Goal: Information Seeking & Learning: Compare options

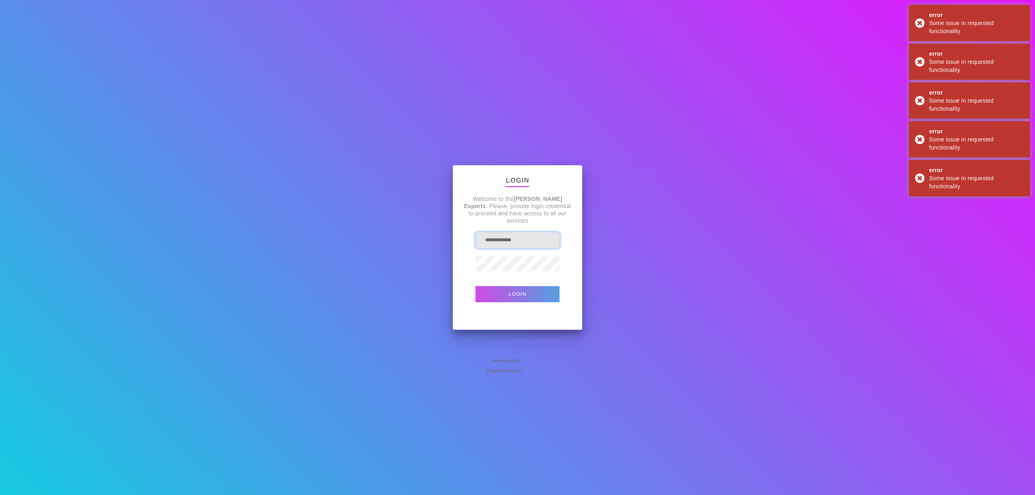
drag, startPoint x: 533, startPoint y: 243, endPoint x: 353, endPoint y: 219, distance: 182.1
click at [360, 222] on div "**********" at bounding box center [517, 247] width 1035 height 495
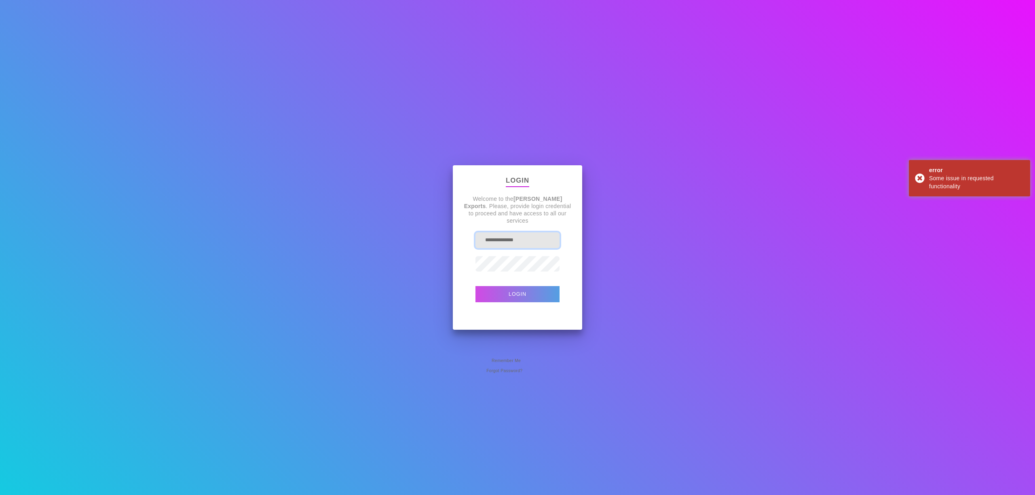
type input "**********"
click at [476, 286] on button "Login" at bounding box center [518, 294] width 84 height 16
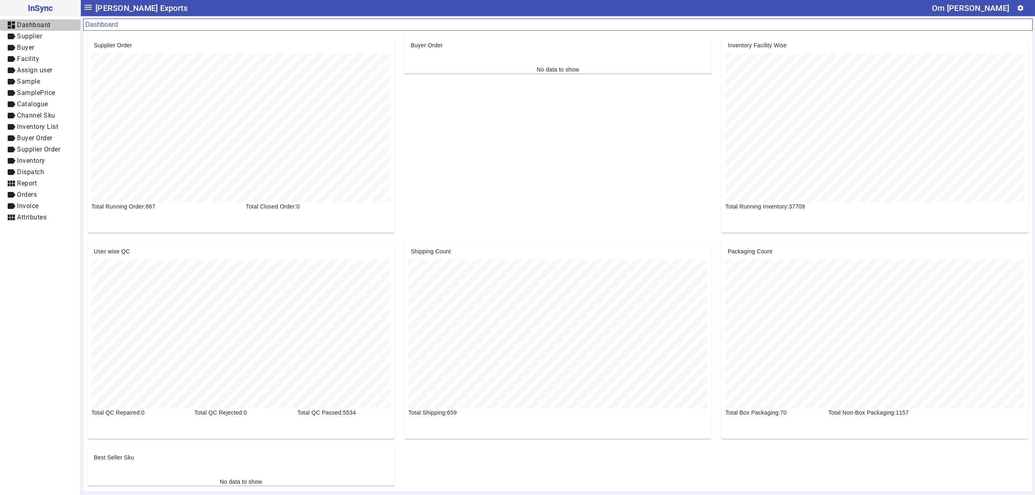
click at [51, 28] on span "Dashboard" at bounding box center [34, 25] width 34 height 8
drag, startPoint x: 48, startPoint y: 83, endPoint x: 51, endPoint y: 77, distance: 6.5
click at [48, 83] on span "label Sample" at bounding box center [40, 82] width 68 height 10
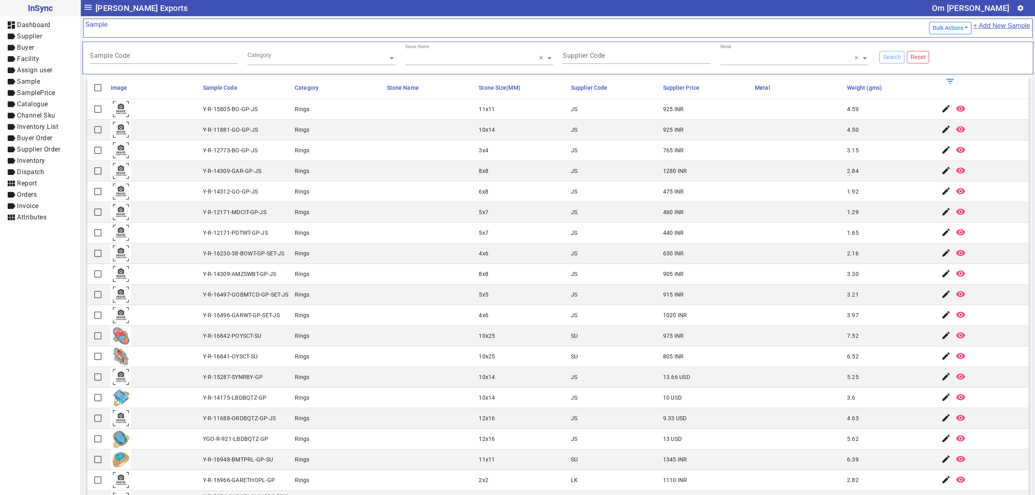
click at [366, 242] on mat-cell "Rings" at bounding box center [338, 233] width 92 height 21
click at [265, 347] on mat-cell "Y-R-16842-POYSCT-SU" at bounding box center [247, 336] width 92 height 21
click at [300, 289] on mat-cell "Rings" at bounding box center [338, 295] width 92 height 21
click at [332, 223] on mat-cell "Rings" at bounding box center [338, 212] width 92 height 21
click at [397, 233] on mat-cell at bounding box center [431, 233] width 92 height 21
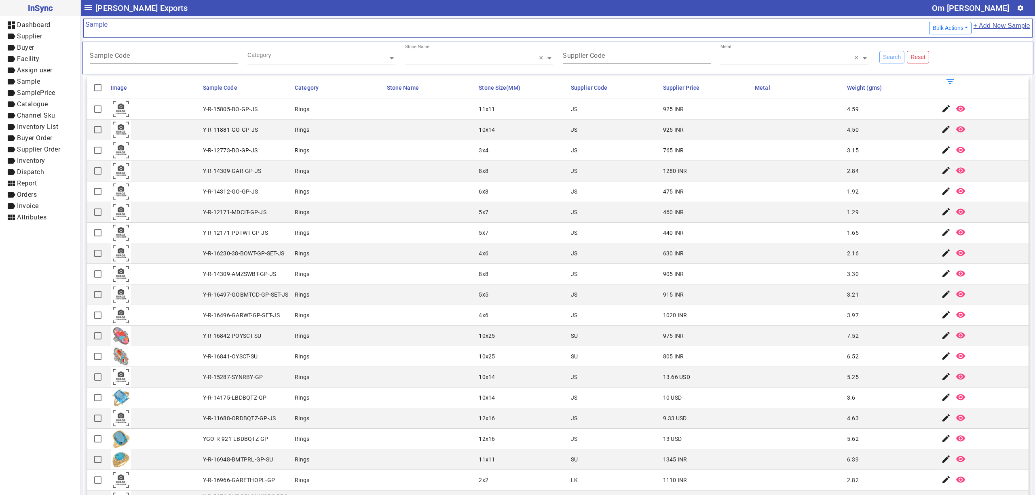
click at [375, 320] on mat-cell "Rings" at bounding box center [338, 315] width 92 height 21
click at [574, 164] on mat-cell "JS" at bounding box center [615, 171] width 92 height 21
click at [614, 159] on mat-cell "JS" at bounding box center [615, 150] width 92 height 21
click at [502, 177] on mat-cell "8x8" at bounding box center [522, 171] width 92 height 21
click at [402, 363] on mat-cell at bounding box center [431, 357] width 92 height 21
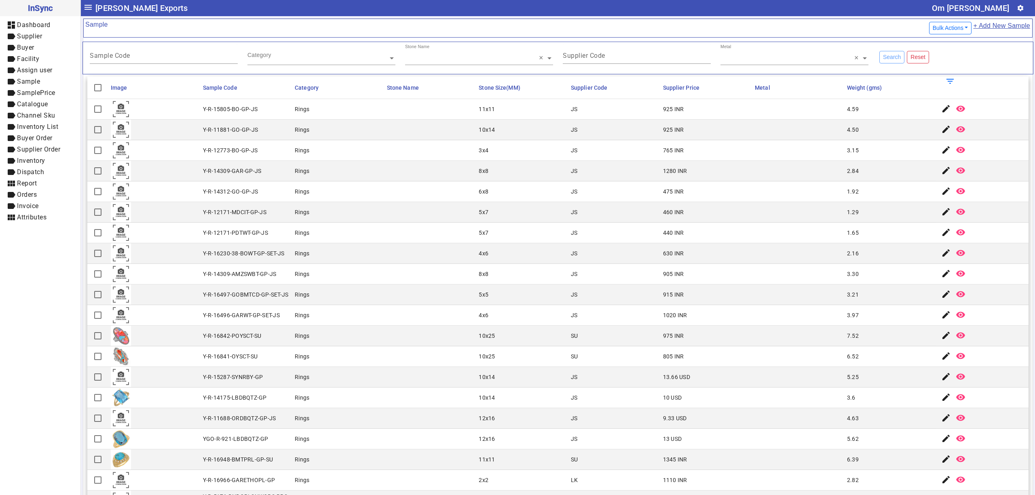
drag, startPoint x: 337, startPoint y: 366, endPoint x: 337, endPoint y: 390, distance: 23.9
click at [337, 366] on mat-cell "Rings" at bounding box center [338, 357] width 92 height 21
click at [756, 383] on mat-cell at bounding box center [799, 377] width 92 height 21
click at [787, 375] on mat-cell at bounding box center [799, 377] width 92 height 21
click at [793, 393] on mat-cell at bounding box center [799, 398] width 92 height 21
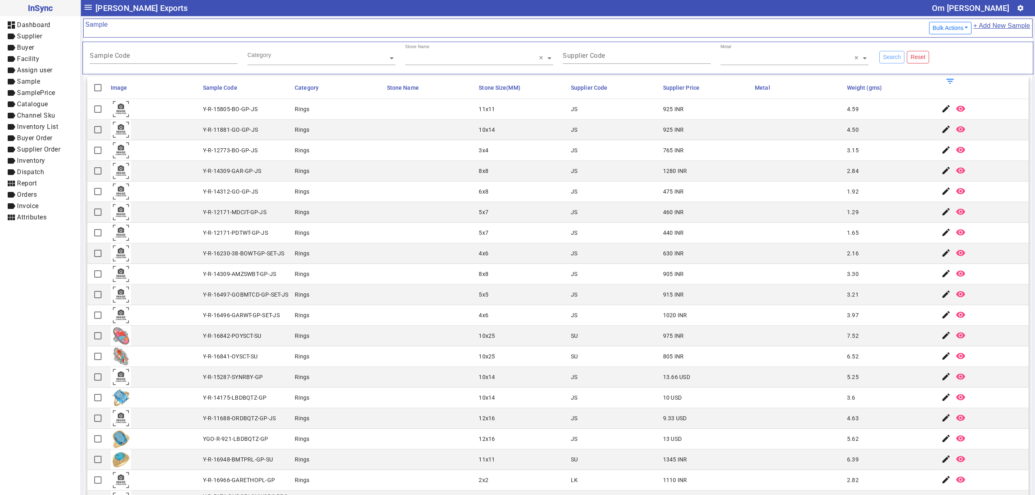
click at [623, 170] on mat-cell "JS" at bounding box center [615, 171] width 92 height 21
click at [416, 302] on mat-cell at bounding box center [431, 295] width 92 height 21
click at [847, 320] on div "3.97" at bounding box center [853, 315] width 12 height 8
click at [398, 316] on mat-cell at bounding box center [431, 315] width 92 height 21
click at [385, 304] on mat-cell at bounding box center [431, 295] width 92 height 21
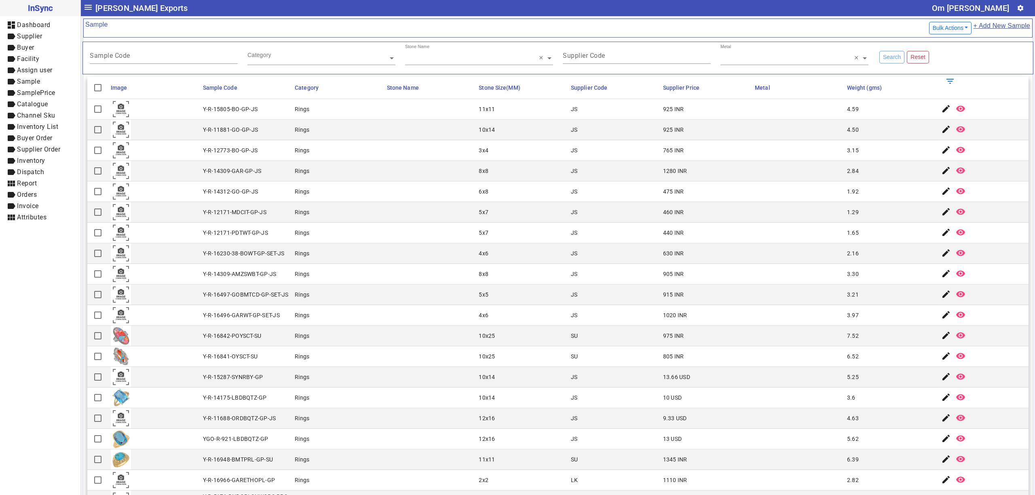
click at [620, 152] on mat-cell "JS" at bounding box center [615, 150] width 92 height 21
click at [385, 220] on mat-cell at bounding box center [431, 212] width 92 height 21
click at [385, 385] on mat-cell at bounding box center [431, 377] width 92 height 21
click at [395, 330] on mat-cell at bounding box center [431, 336] width 92 height 21
click at [831, 374] on mat-cell at bounding box center [799, 377] width 92 height 21
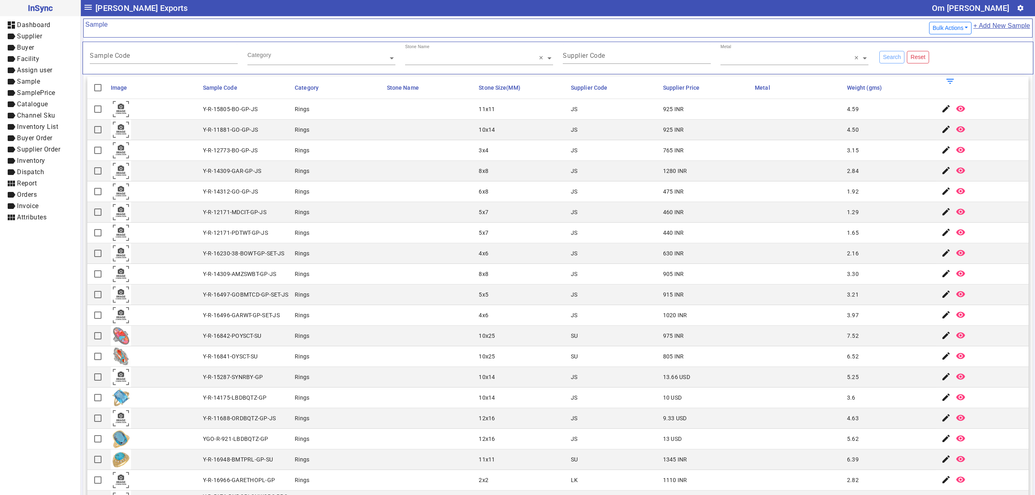
click at [662, 141] on mat-cell "765 INR" at bounding box center [707, 150] width 92 height 21
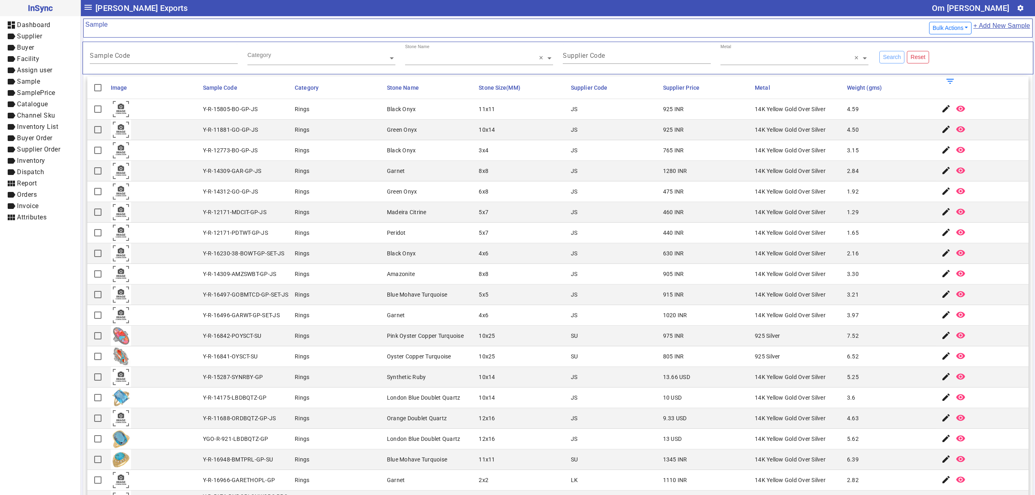
click at [661, 169] on mat-cell "1280 INR" at bounding box center [707, 171] width 92 height 21
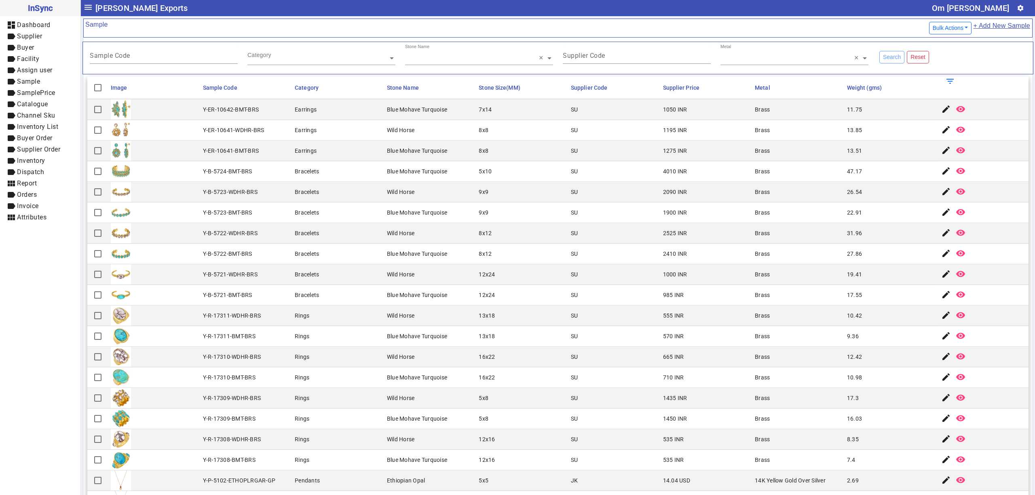
scroll to position [587, 0]
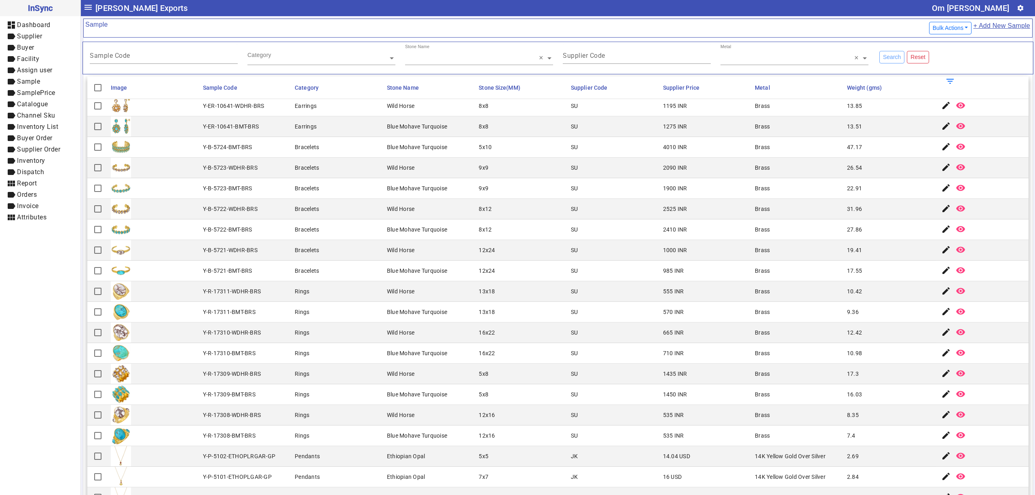
click at [416, 306] on mat-cell "Blue Mohave Turquoise" at bounding box center [431, 312] width 92 height 21
click at [358, 322] on mat-cell "Rings" at bounding box center [338, 312] width 92 height 21
drag, startPoint x: 371, startPoint y: 190, endPoint x: 364, endPoint y: 222, distance: 32.7
click at [370, 190] on mat-cell "Bracelets" at bounding box center [338, 188] width 92 height 21
click at [314, 324] on mat-cell "Rings" at bounding box center [338, 333] width 92 height 21
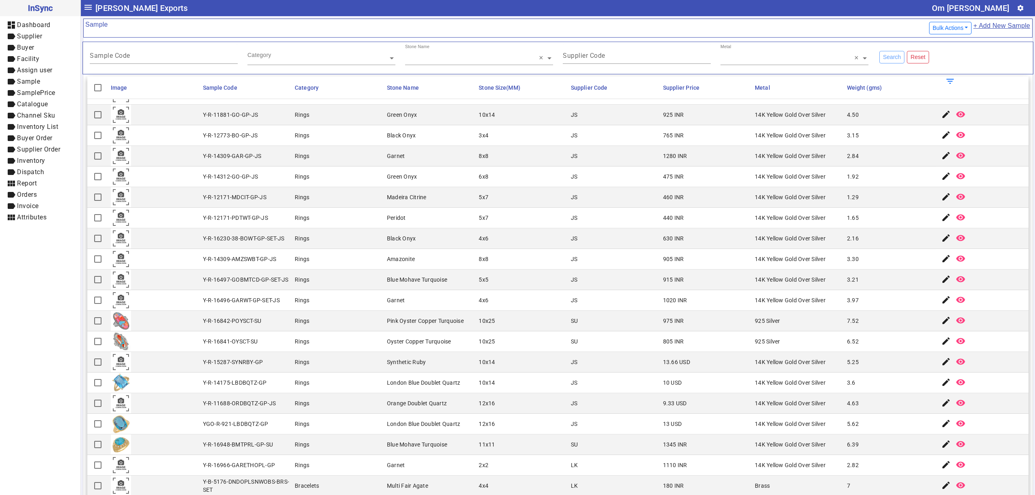
scroll to position [0, 0]
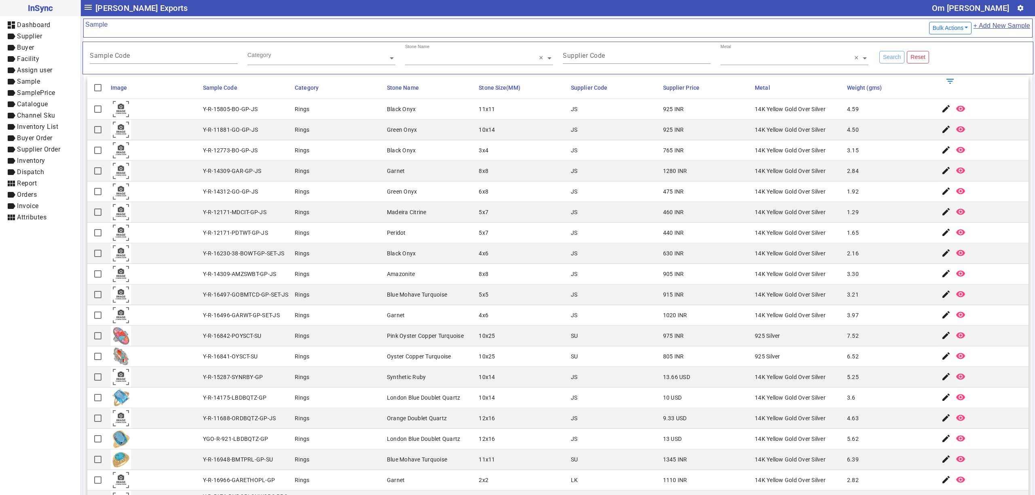
click at [265, 243] on mat-cell "Y-R-12171-PDTWT-GP-JS" at bounding box center [247, 233] width 92 height 21
click at [285, 293] on div "Y-R-16497-GOBMTCD-GP-SET-JS" at bounding box center [246, 295] width 86 height 8
click at [868, 376] on mat-cell "5.25" at bounding box center [891, 377] width 92 height 21
click at [431, 394] on mat-cell "London Blue Doublet Quartz" at bounding box center [431, 398] width 92 height 21
drag, startPoint x: 375, startPoint y: 361, endPoint x: 386, endPoint y: 385, distance: 26.8
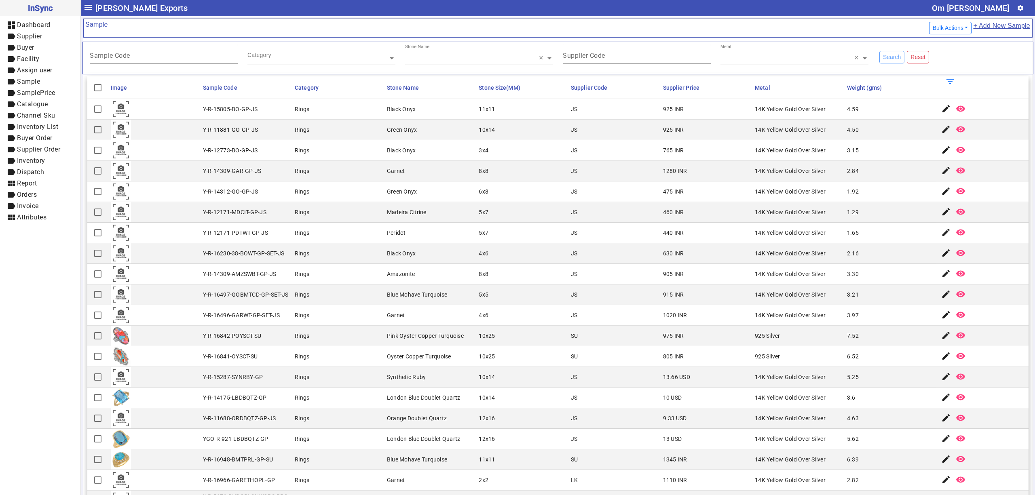
click at [375, 361] on mat-cell "Rings" at bounding box center [338, 357] width 92 height 21
click at [306, 337] on div "Rings" at bounding box center [302, 336] width 15 height 8
click at [403, 248] on mat-cell "Black Onyx" at bounding box center [431, 253] width 92 height 21
click at [862, 367] on mat-cell "6.52" at bounding box center [891, 357] width 92 height 21
drag, startPoint x: 172, startPoint y: 200, endPoint x: 308, endPoint y: 323, distance: 183.3
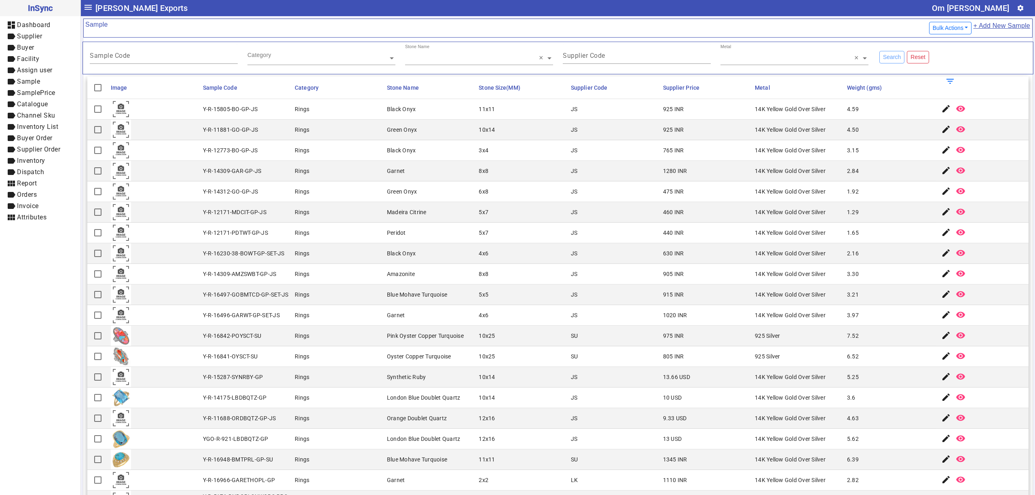
click at [172, 200] on mat-cell at bounding box center [154, 192] width 92 height 21
click at [362, 362] on mat-cell "Rings" at bounding box center [338, 357] width 92 height 21
click at [484, 218] on mat-cell "5x7" at bounding box center [522, 212] width 92 height 21
click at [342, 349] on mat-cell "Rings" at bounding box center [338, 357] width 92 height 21
click at [845, 342] on mat-cell "7.52" at bounding box center [891, 336] width 92 height 21
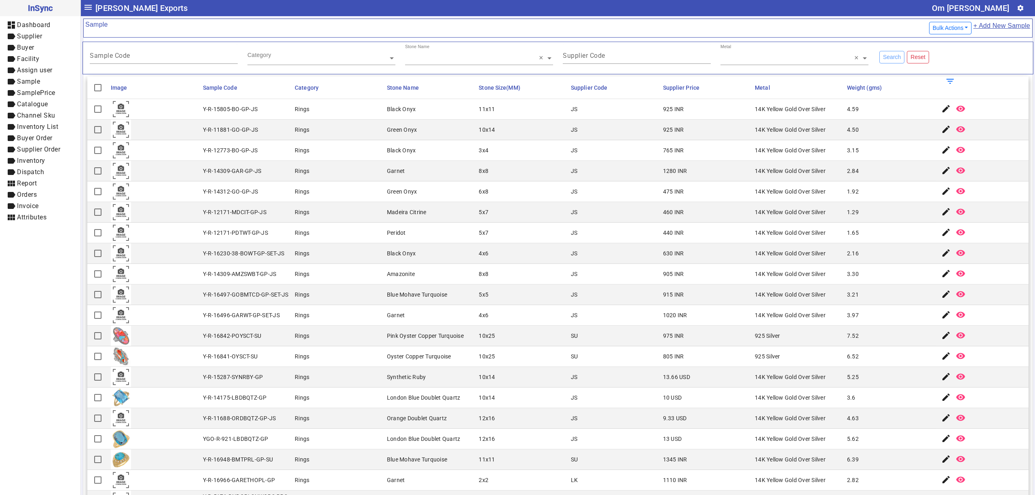
click at [267, 195] on mat-cell "Y-R-14312-GO-GP-JS" at bounding box center [247, 192] width 92 height 21
click at [234, 349] on mat-cell "Y-R-16841-OYSCT-SU" at bounding box center [247, 357] width 92 height 21
click at [367, 372] on mat-cell "Rings" at bounding box center [338, 377] width 92 height 21
click at [294, 198] on mat-cell "Rings" at bounding box center [338, 192] width 92 height 21
click at [422, 284] on mat-cell "Amazonite" at bounding box center [431, 274] width 92 height 21
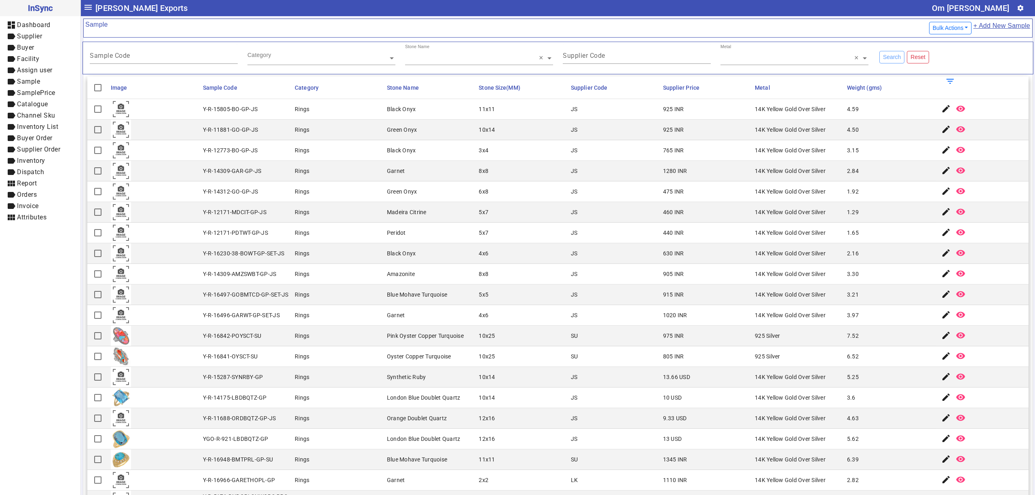
click at [845, 428] on mat-cell "4.63" at bounding box center [891, 418] width 92 height 21
click at [446, 305] on mat-cell "Blue Mohave Turquoise" at bounding box center [431, 295] width 92 height 21
click at [907, 429] on mat-cell "4.63" at bounding box center [891, 418] width 92 height 21
click at [207, 380] on div "Y-R-15287-SYNRBY-GP" at bounding box center [233, 377] width 60 height 8
click at [231, 139] on mat-cell "Y-R-11881-GO-GP-JS" at bounding box center [247, 130] width 92 height 21
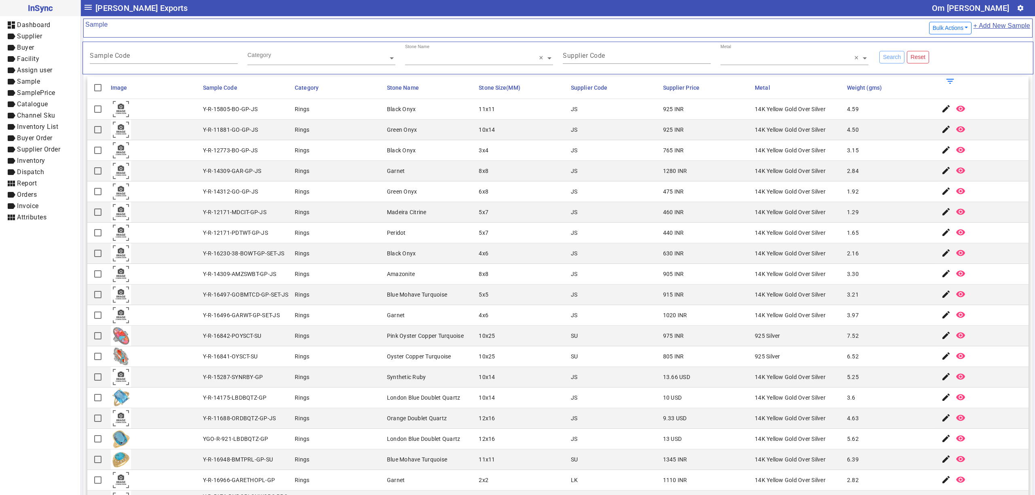
click at [180, 146] on mat-cell at bounding box center [154, 150] width 92 height 21
click at [306, 123] on mat-cell "Rings" at bounding box center [338, 130] width 92 height 21
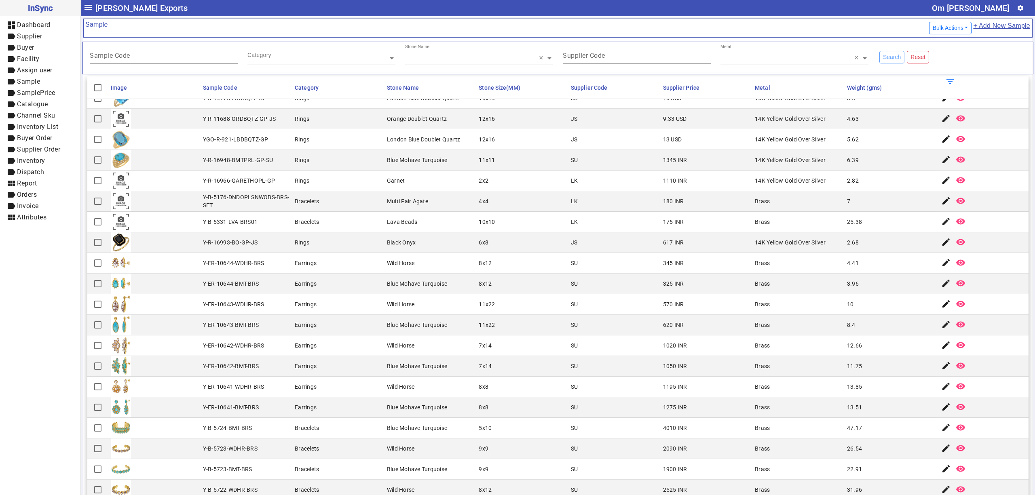
scroll to position [449, 0]
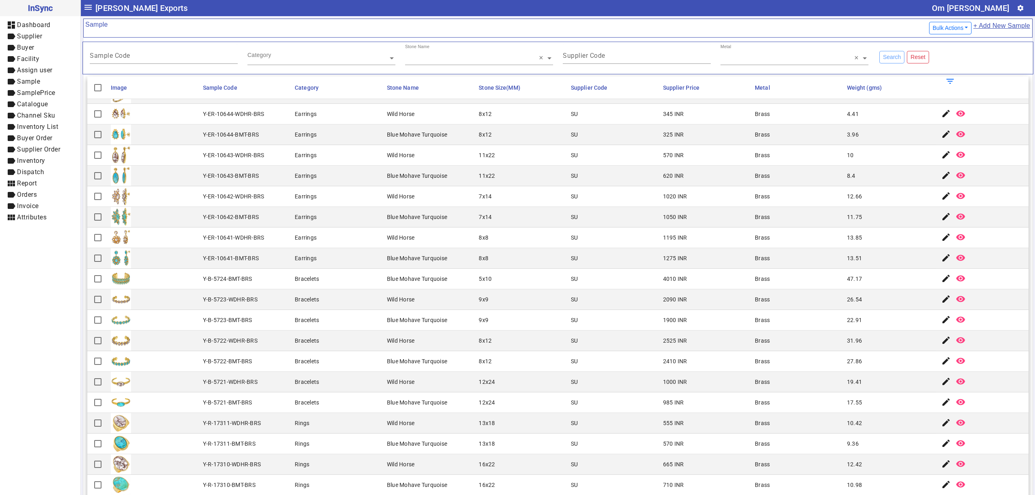
drag, startPoint x: 416, startPoint y: 211, endPoint x: 492, endPoint y: 343, distance: 152.6
click at [416, 207] on mat-cell "Wild Horse" at bounding box center [431, 196] width 92 height 21
click at [369, 264] on mat-cell "Earrings" at bounding box center [338, 258] width 92 height 21
click at [407, 386] on div "Wild Horse" at bounding box center [401, 382] width 28 height 8
drag, startPoint x: 396, startPoint y: 403, endPoint x: 408, endPoint y: 445, distance: 43.9
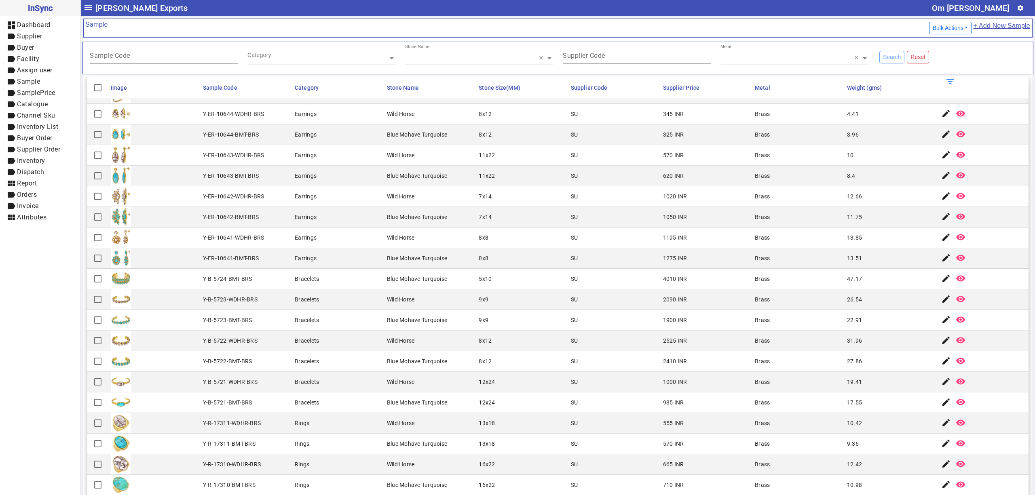
click at [396, 403] on mat-cell "Blue Mohave Turquoise" at bounding box center [431, 403] width 92 height 21
click at [463, 288] on mat-cell "Blue Mohave Turquoise" at bounding box center [431, 279] width 92 height 21
drag, startPoint x: 552, startPoint y: 182, endPoint x: 554, endPoint y: 197, distance: 15.5
click at [552, 182] on mat-cell "11x22" at bounding box center [522, 176] width 92 height 21
click at [368, 339] on mat-cell "Bracelets" at bounding box center [338, 341] width 92 height 21
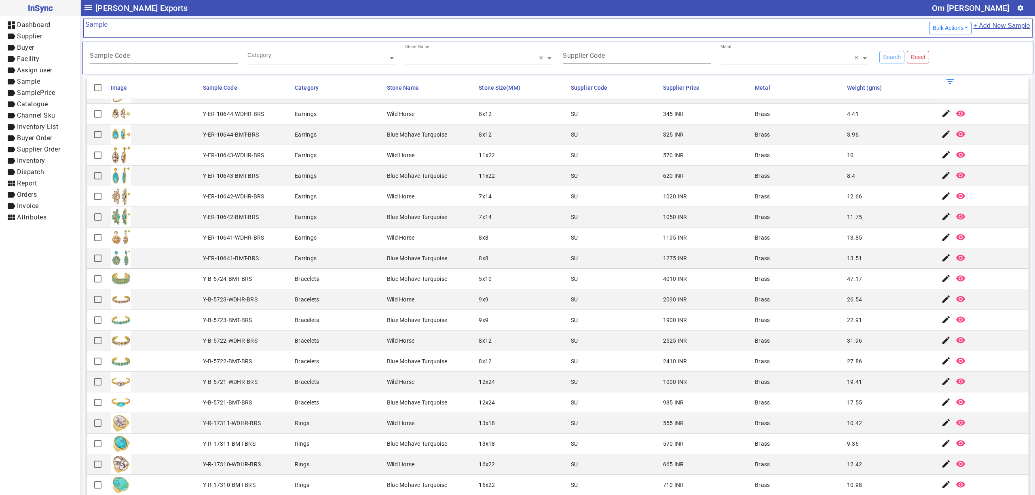
click at [571, 159] on div "SU" at bounding box center [574, 155] width 7 height 8
click at [391, 364] on div "Blue Mohave Turquoise" at bounding box center [417, 362] width 60 height 8
click at [435, 430] on mat-cell "Wild Horse" at bounding box center [431, 423] width 92 height 21
drag, startPoint x: 463, startPoint y: 298, endPoint x: 471, endPoint y: 349, distance: 51.5
click at [463, 298] on mat-cell "Wild Horse" at bounding box center [431, 300] width 92 height 21
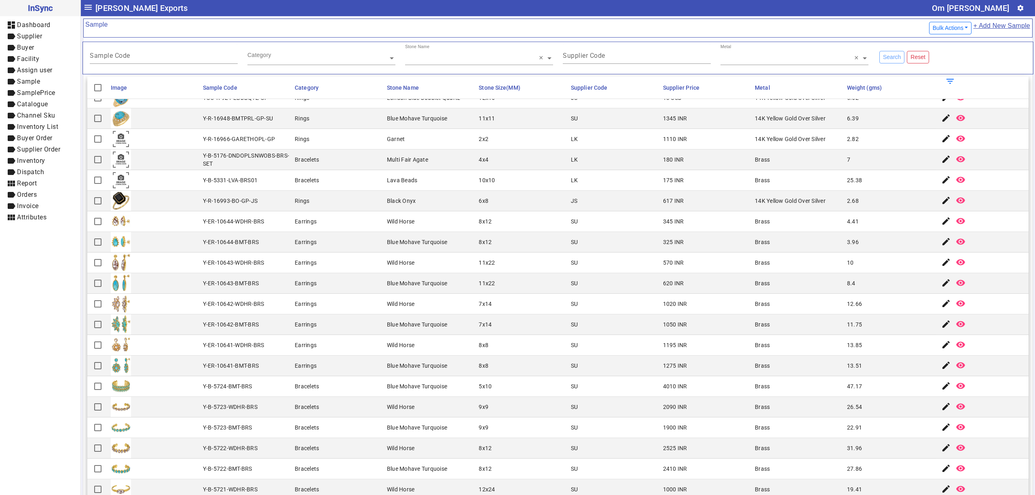
scroll to position [269, 0]
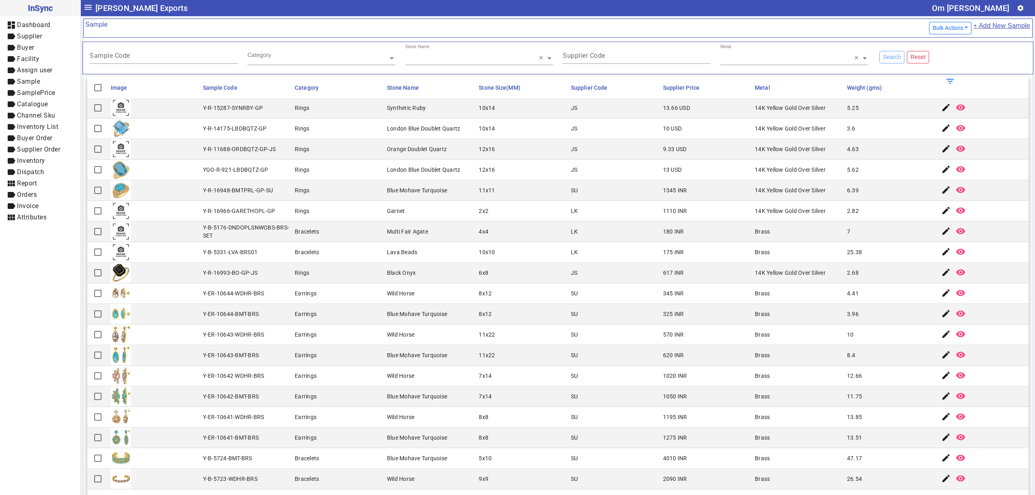
click at [423, 308] on mat-cell "Blue Mohave Turquoise" at bounding box center [431, 314] width 92 height 21
click at [378, 401] on mat-cell "Earrings" at bounding box center [338, 397] width 92 height 21
drag, startPoint x: 459, startPoint y: 315, endPoint x: 451, endPoint y: 314, distance: 8.9
click at [459, 315] on mat-cell "Blue Mohave Turquoise" at bounding box center [431, 314] width 92 height 21
click at [476, 434] on mat-cell "8x8" at bounding box center [522, 438] width 92 height 21
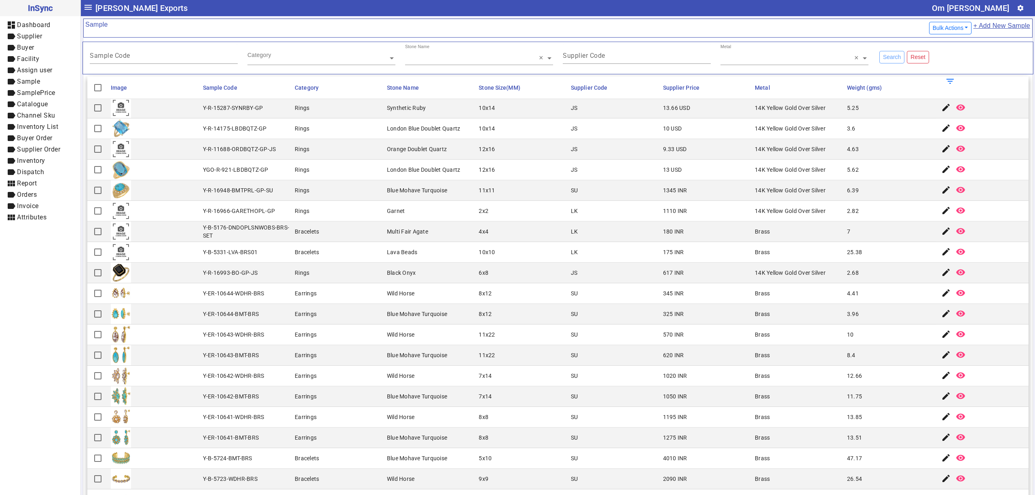
click at [431, 400] on div "Blue Mohave Turquoise" at bounding box center [417, 397] width 60 height 8
click at [425, 318] on div "Blue Mohave Turquoise" at bounding box center [417, 314] width 60 height 8
click at [845, 386] on mat-cell "12.66" at bounding box center [891, 376] width 92 height 21
click at [458, 345] on mat-cell "Wild Horse" at bounding box center [431, 335] width 92 height 21
click at [497, 311] on mat-cell "8x12" at bounding box center [522, 314] width 92 height 21
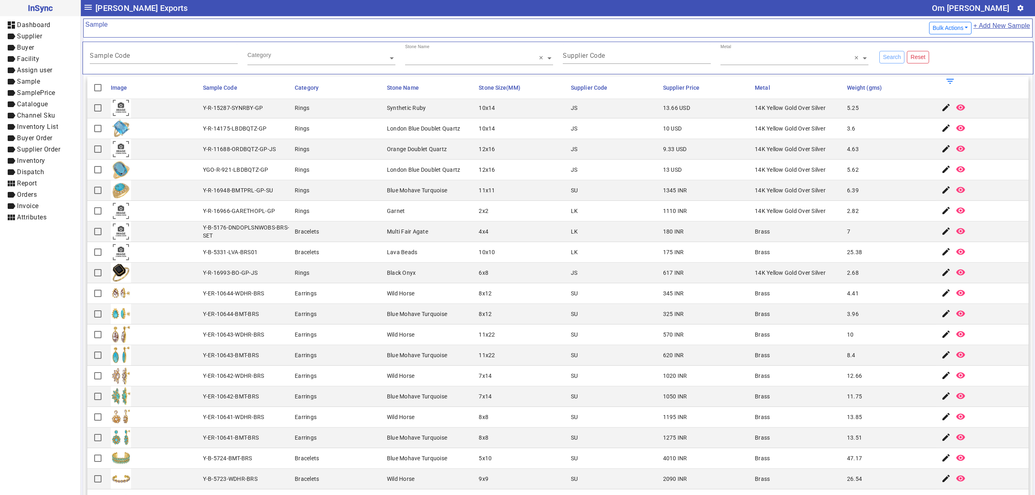
click at [526, 160] on mat-cell "12x16" at bounding box center [522, 149] width 92 height 21
click at [366, 309] on mat-cell "Earrings" at bounding box center [338, 314] width 92 height 21
drag, startPoint x: 839, startPoint y: 394, endPoint x: 837, endPoint y: 389, distance: 5.6
click at [845, 394] on mat-cell "11.75" at bounding box center [891, 397] width 92 height 21
click at [526, 281] on mat-cell "6x8" at bounding box center [522, 273] width 92 height 21
